Goal: Information Seeking & Learning: Find specific fact

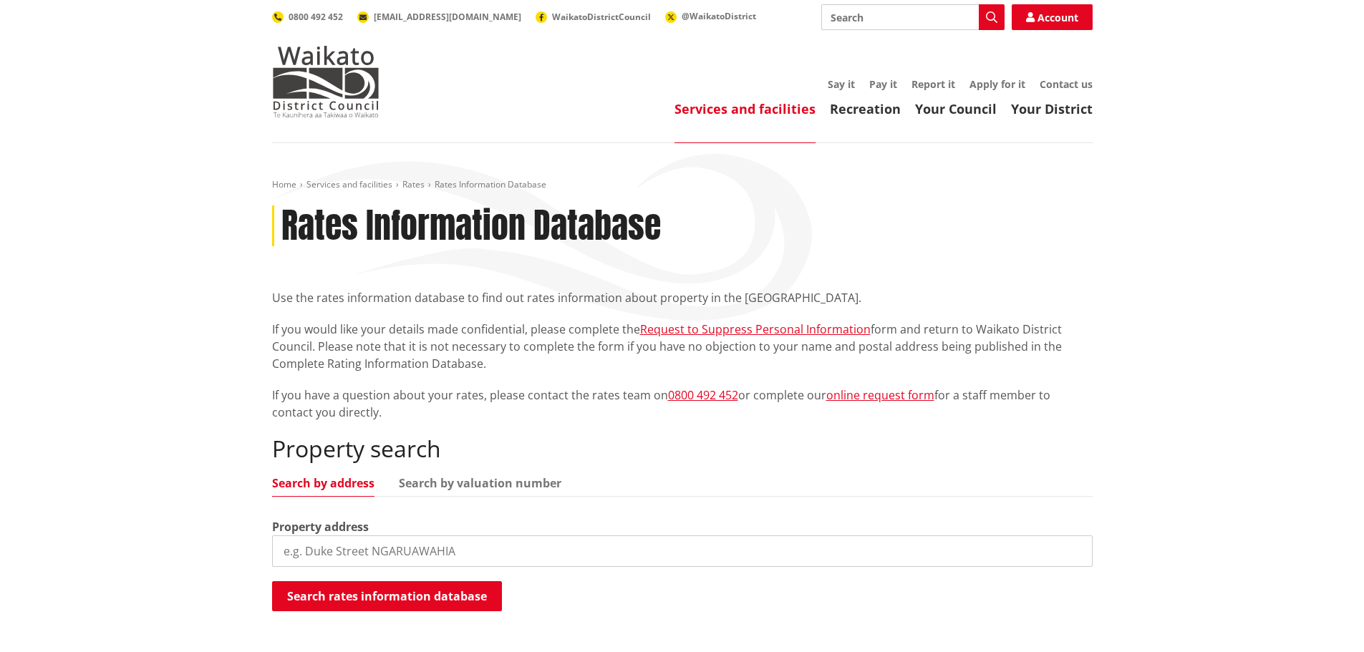
scroll to position [143, 0]
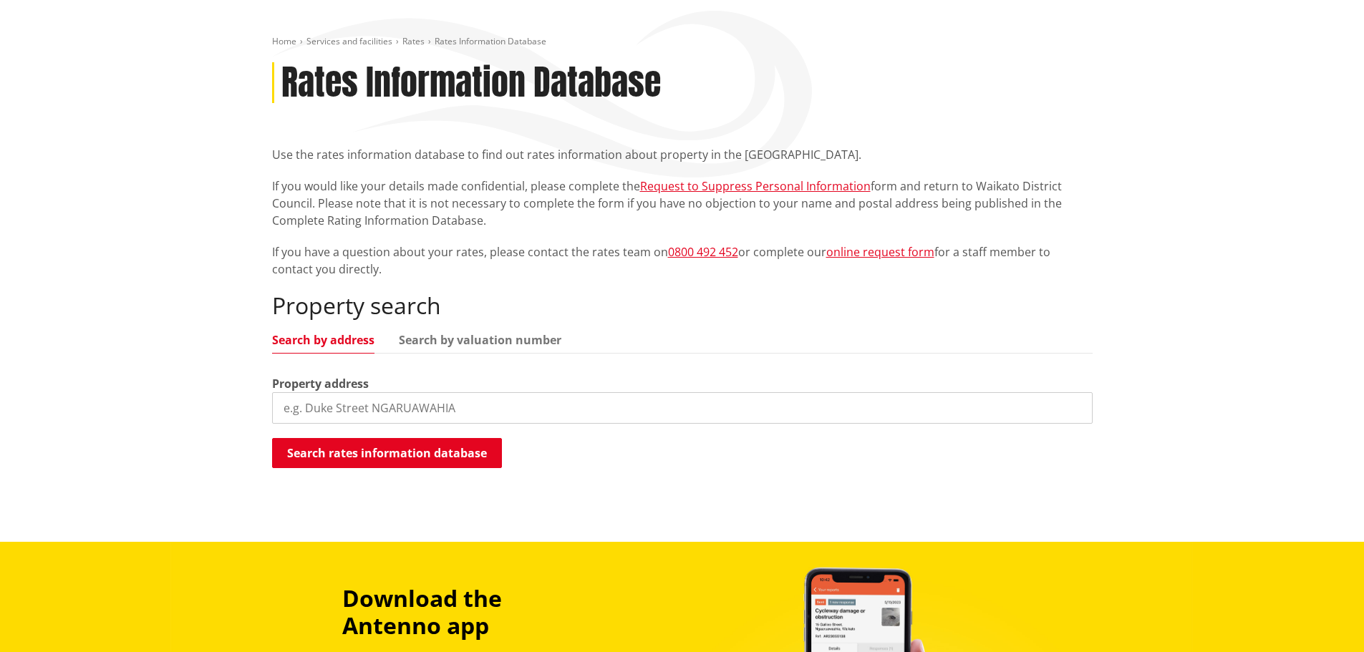
click at [332, 407] on input "search" at bounding box center [682, 408] width 821 height 32
type input "16 whitby close"
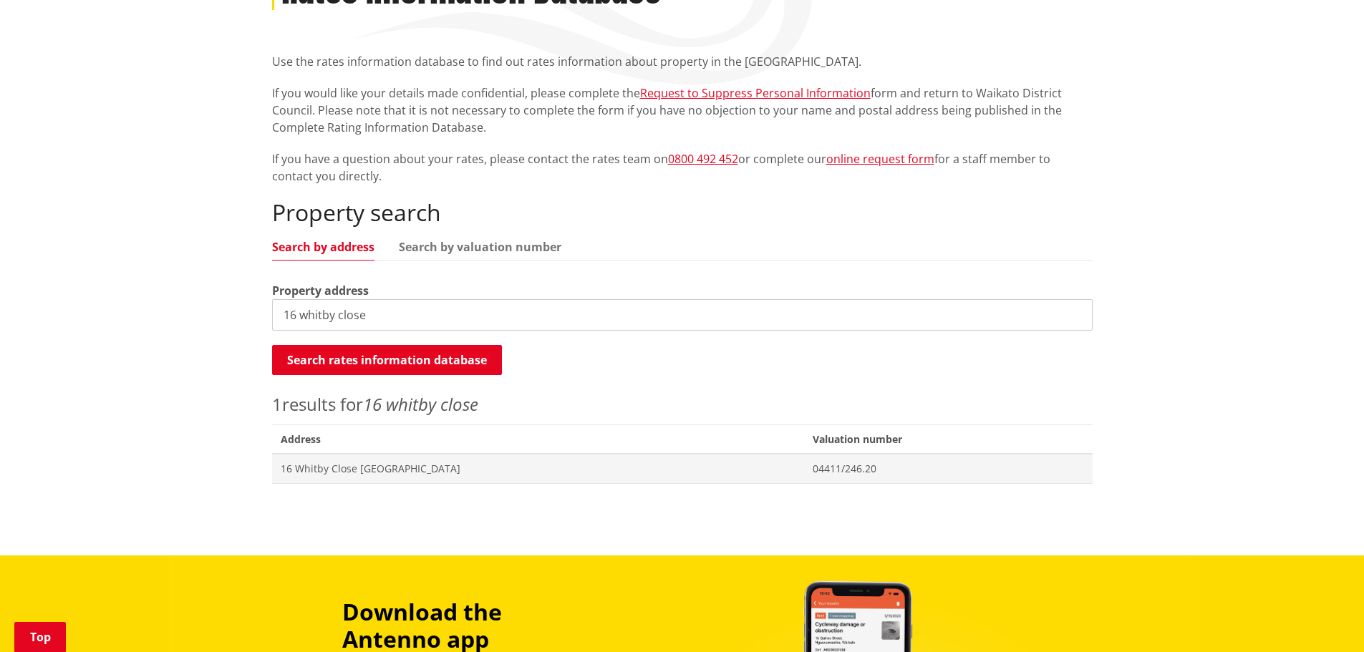
scroll to position [286, 0]
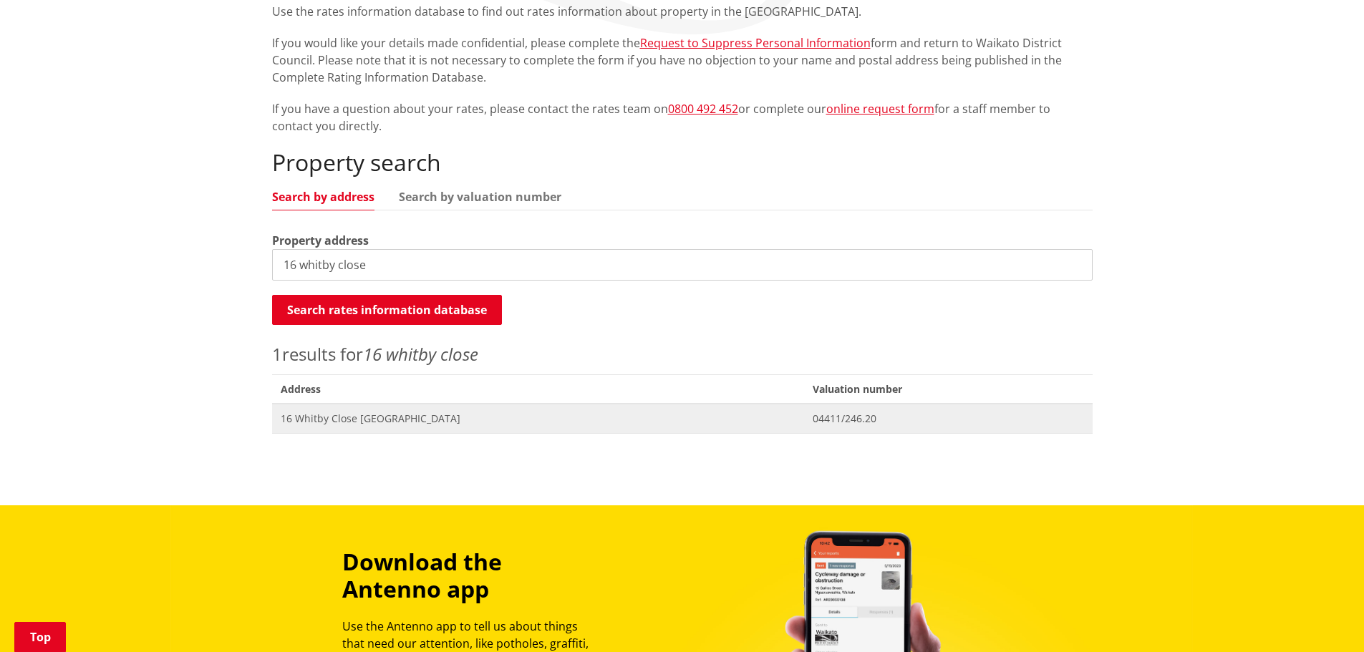
click at [652, 420] on span "16 Whitby Close [GEOGRAPHIC_DATA]" at bounding box center [538, 419] width 515 height 14
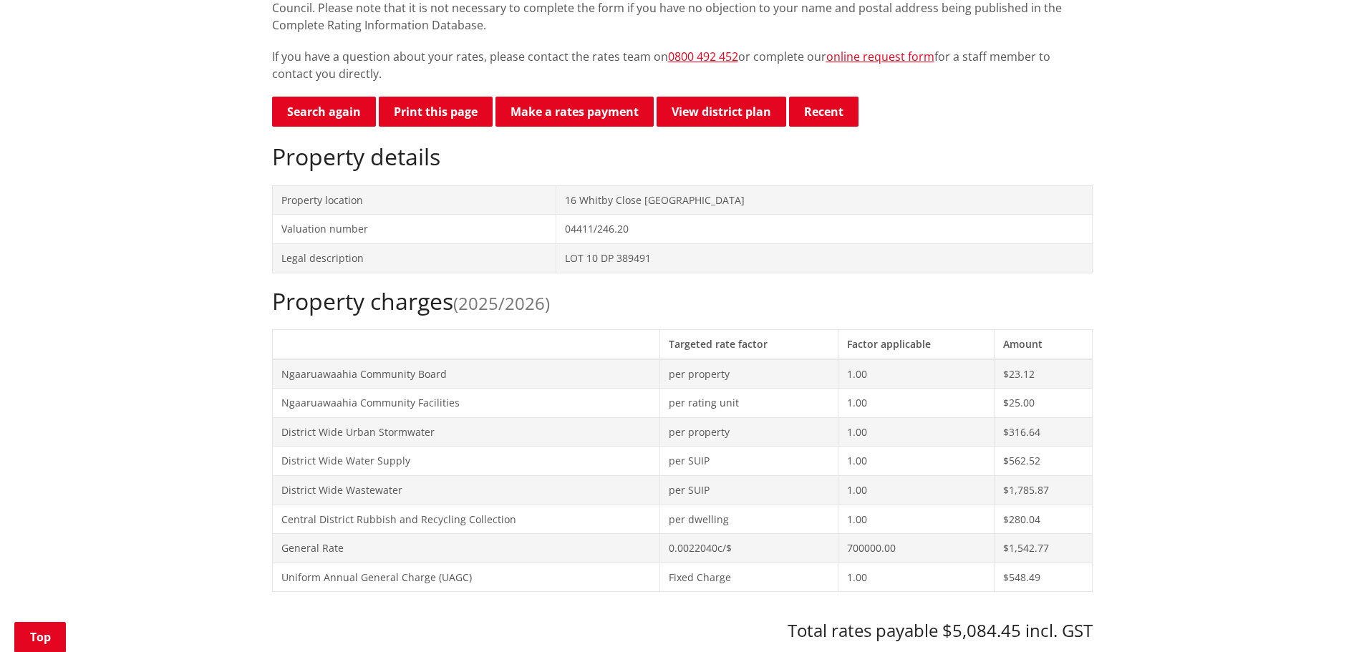
scroll to position [286, 0]
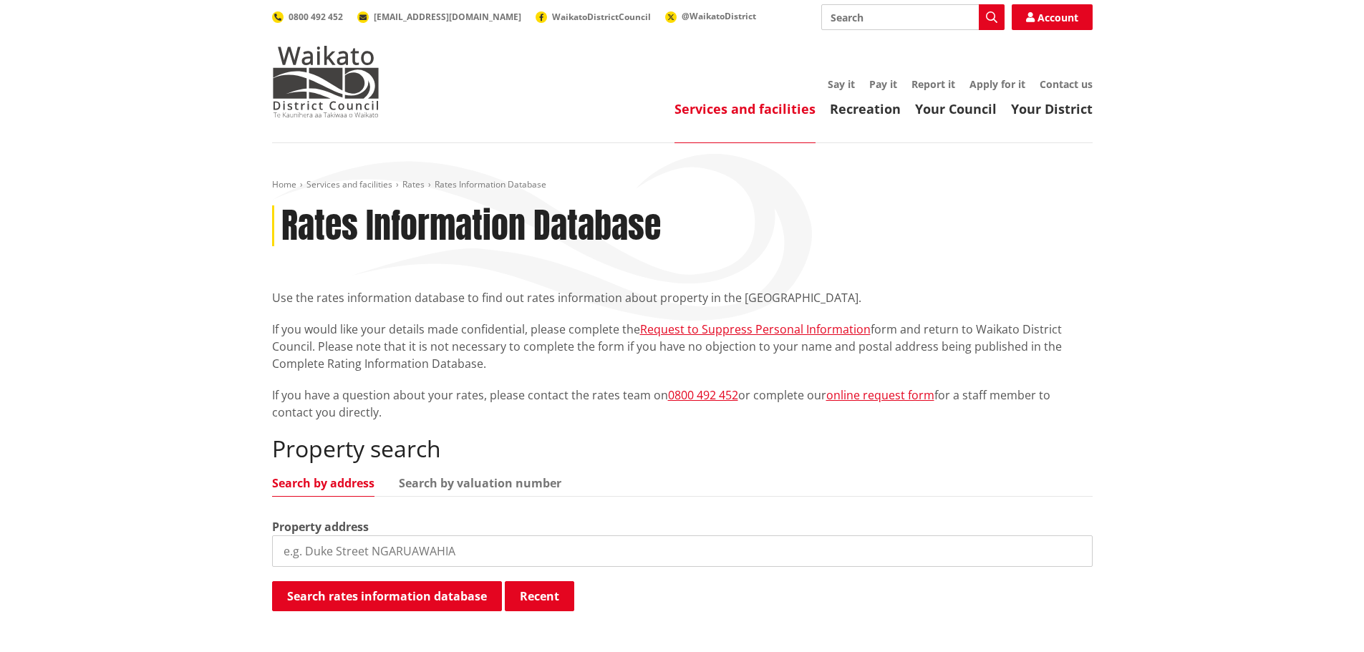
scroll to position [286, 0]
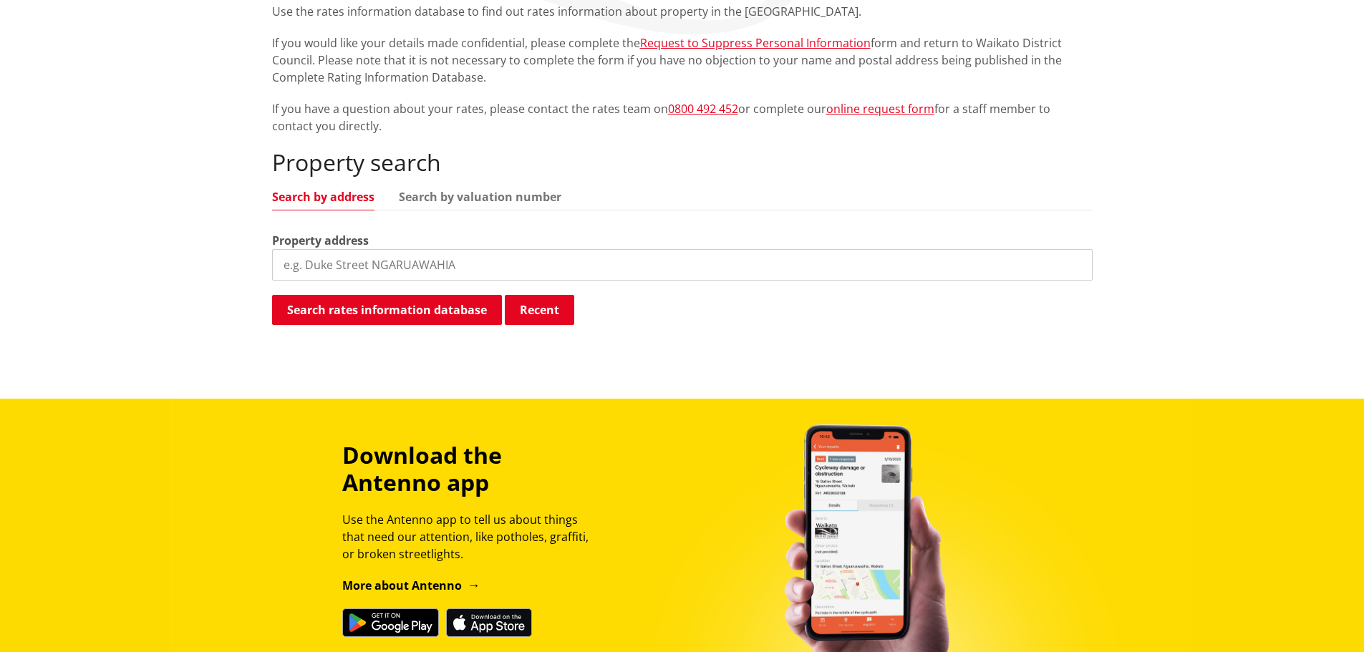
click at [380, 259] on input "search" at bounding box center [682, 265] width 821 height 32
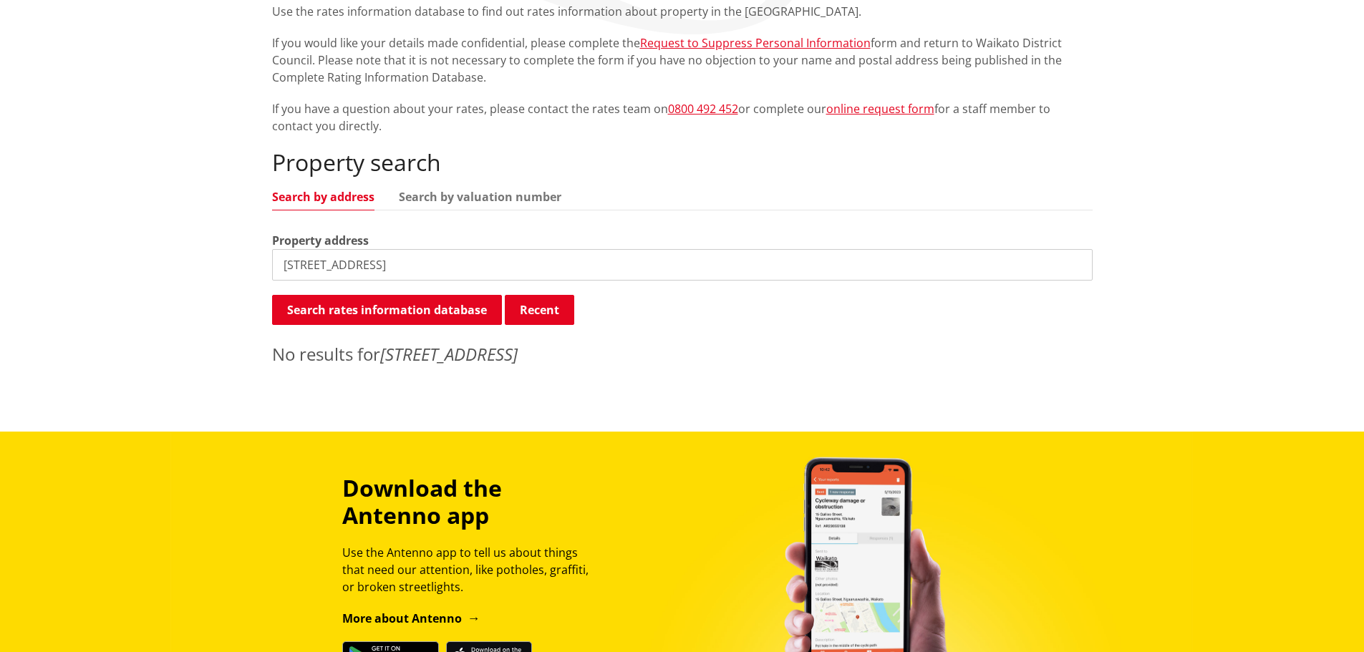
click at [364, 265] on input "[STREET_ADDRESS]" at bounding box center [682, 265] width 821 height 32
click at [332, 265] on input "[STREET_ADDRESS]" at bounding box center [682, 265] width 821 height 32
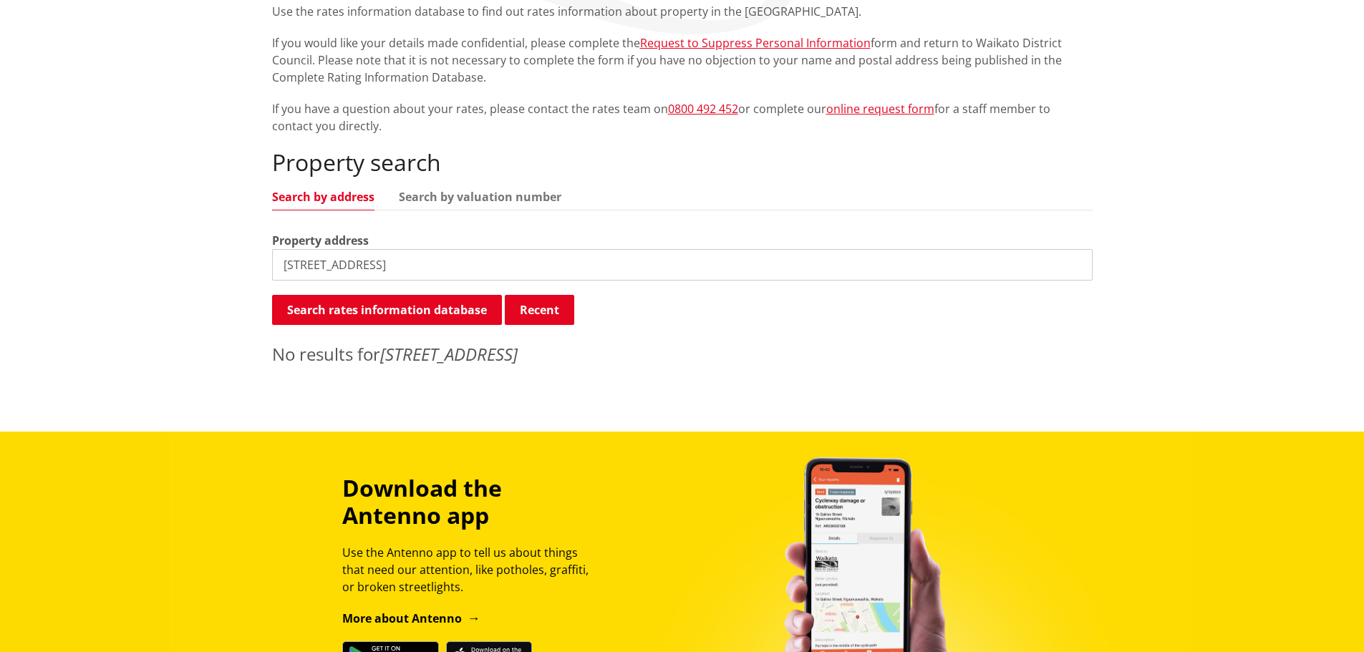
click at [332, 265] on input "[STREET_ADDRESS]" at bounding box center [682, 265] width 821 height 32
paste input "[GEOGRAPHIC_DATA]"
type input "[STREET_ADDRESS]"
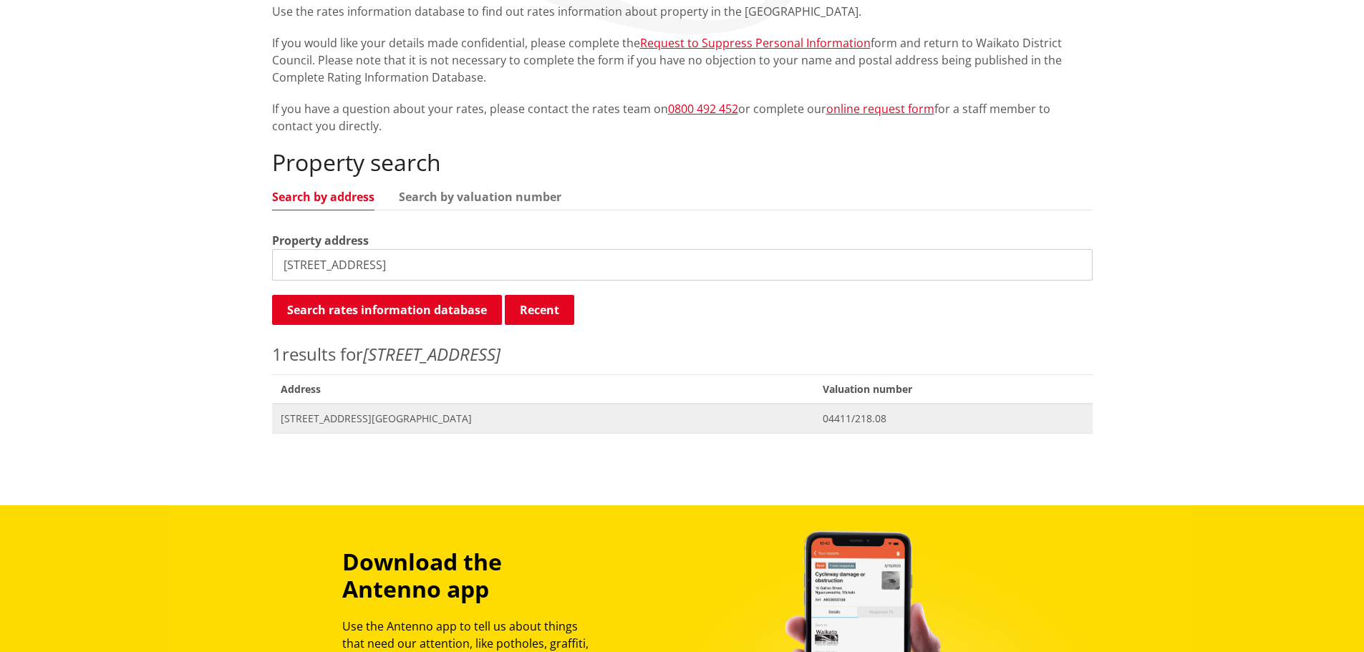
click at [435, 410] on span "Address [STREET_ADDRESS][GEOGRAPHIC_DATA]" at bounding box center [543, 418] width 543 height 29
